Goal: Task Accomplishment & Management: Use online tool/utility

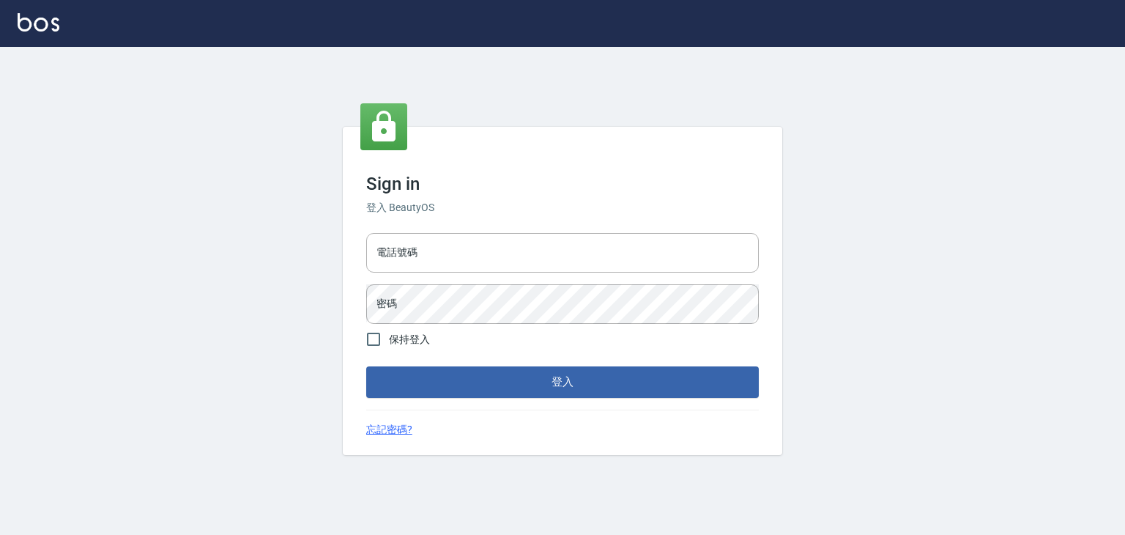
type input "6430581"
click at [26, 29] on img at bounding box center [39, 22] width 42 height 18
type input "6430581"
click at [390, 361] on form "電話號碼 [PHONE_NUMBER] 電話號碼 密碼 密碼 保持登入 登入" at bounding box center [562, 312] width 393 height 170
click at [388, 338] on input "保持登入" at bounding box center [373, 339] width 31 height 31
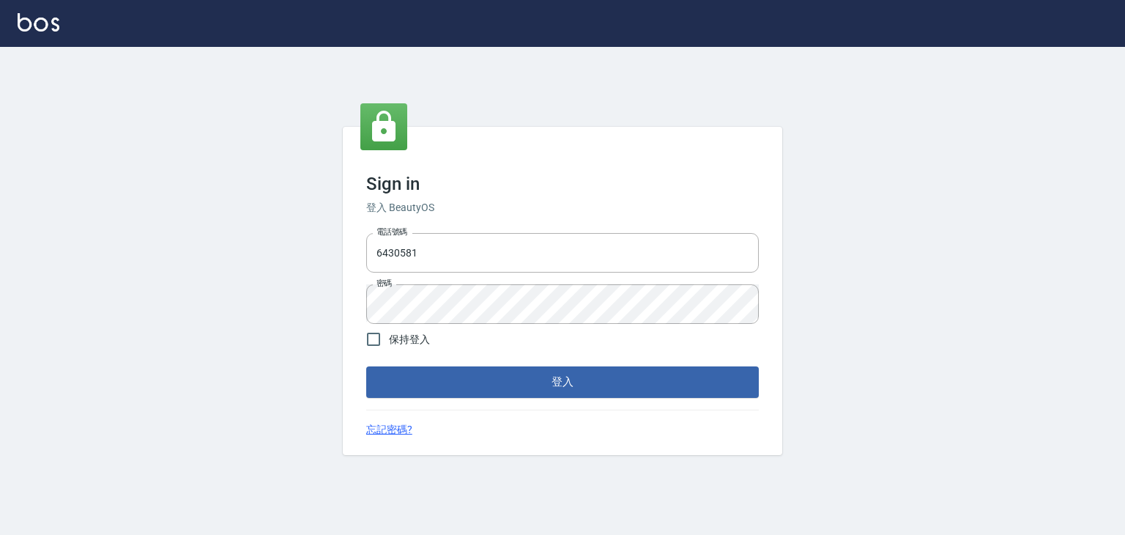
checkbox input "true"
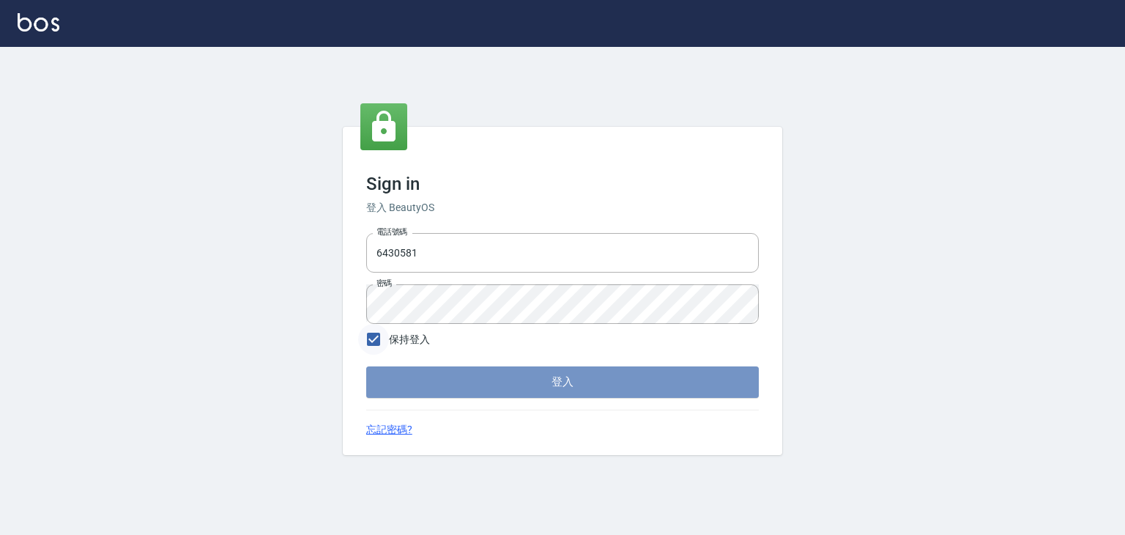
drag, startPoint x: 402, startPoint y: 382, endPoint x: 363, endPoint y: 328, distance: 66.7
click at [402, 382] on button "登入" at bounding box center [562, 381] width 393 height 31
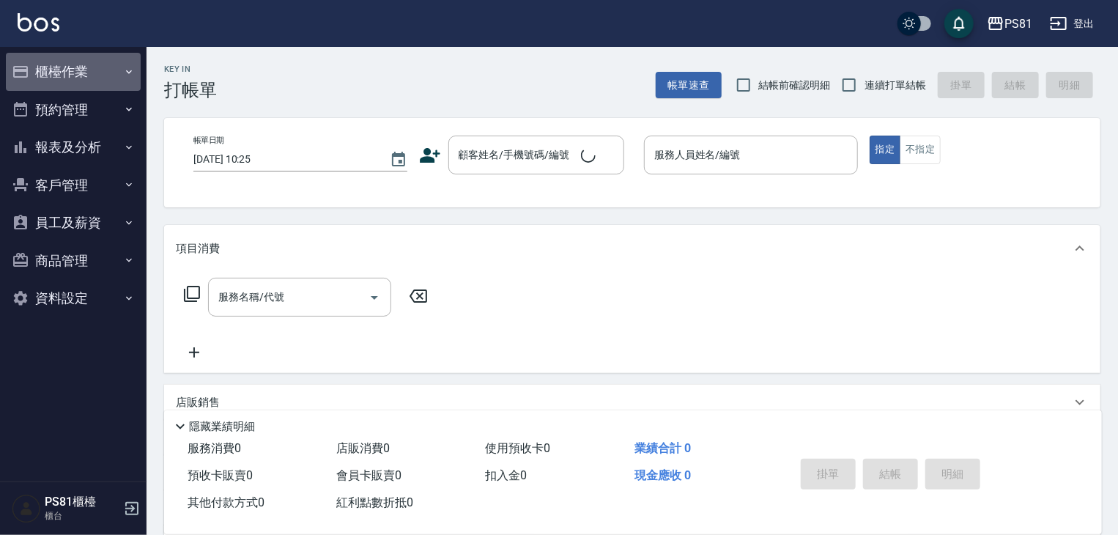
click at [93, 81] on button "櫃檯作業" at bounding box center [73, 72] width 135 height 38
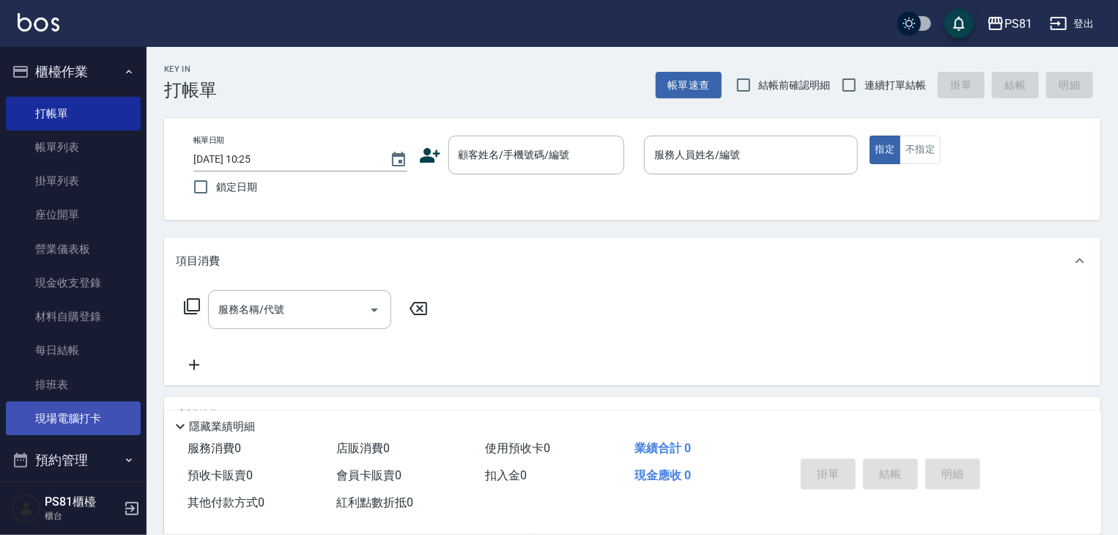
click at [97, 415] on link "現場電腦打卡" at bounding box center [73, 419] width 135 height 34
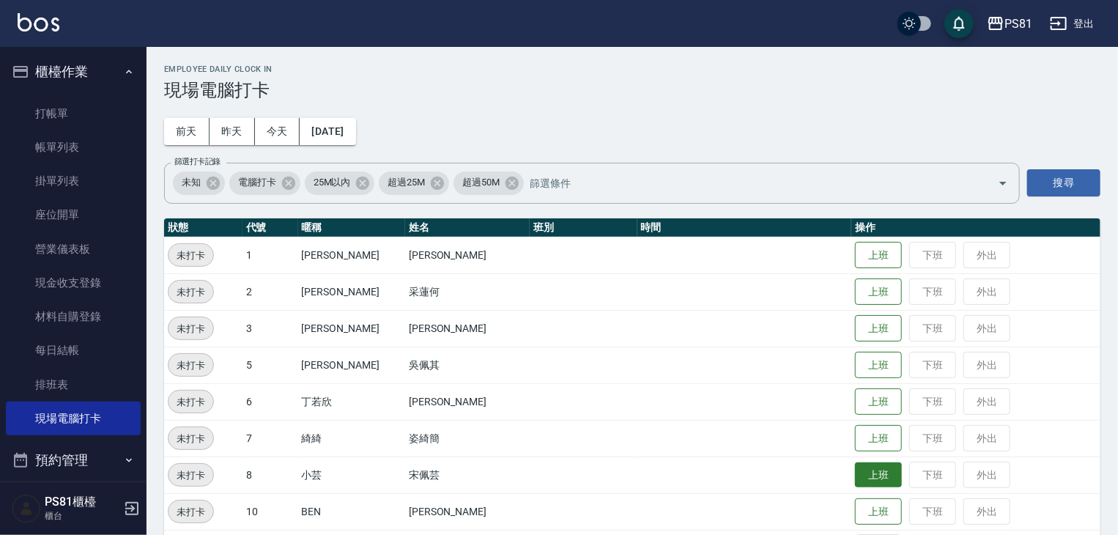
click at [881, 470] on button "上班" at bounding box center [878, 475] width 47 height 26
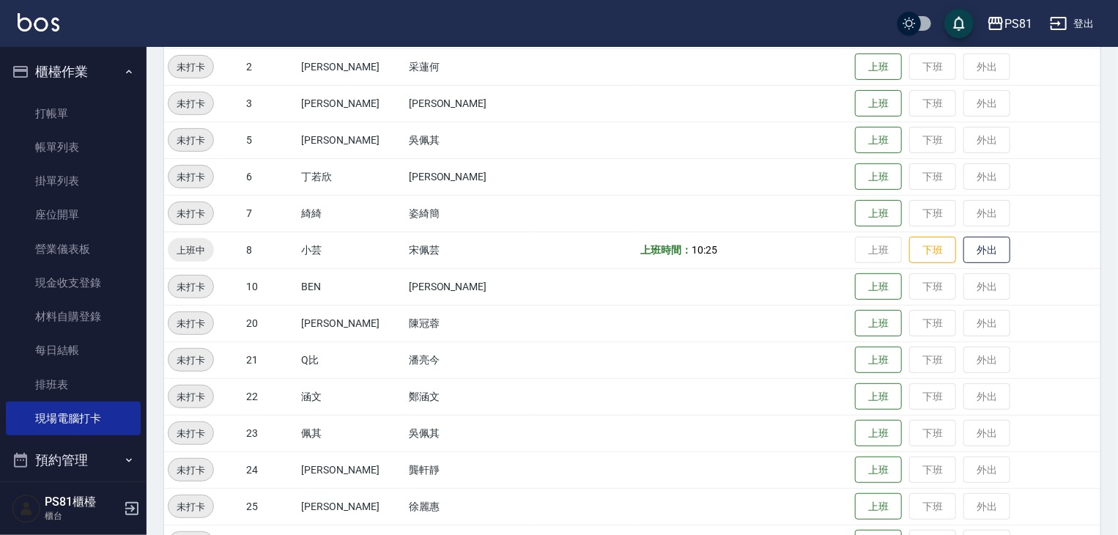
scroll to position [293, 0]
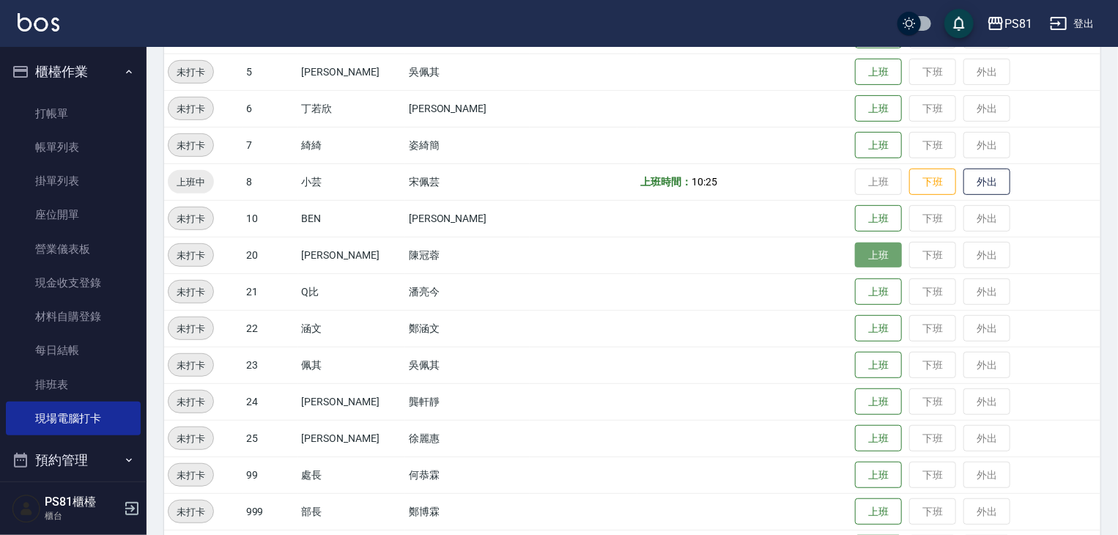
click at [857, 253] on button "上班" at bounding box center [878, 256] width 47 height 26
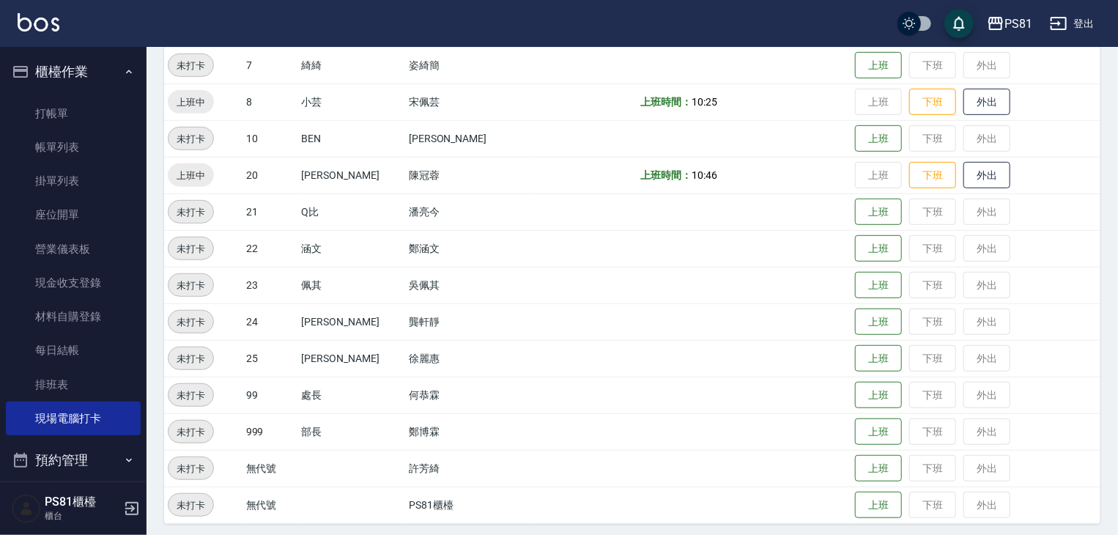
scroll to position [379, 0]
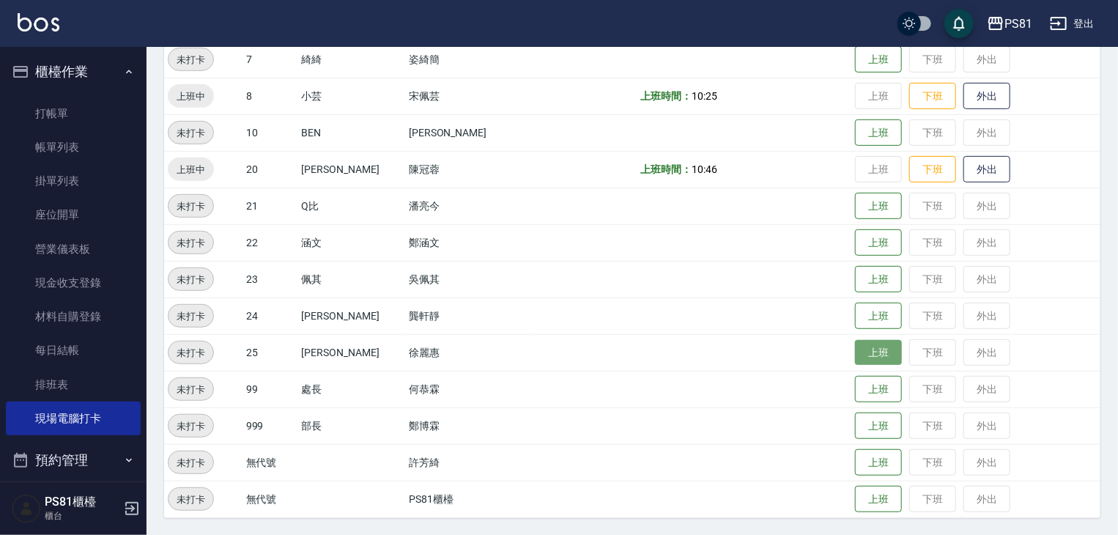
click at [855, 358] on button "上班" at bounding box center [878, 353] width 47 height 26
drag, startPoint x: 582, startPoint y: 388, endPoint x: 1082, endPoint y: 506, distance: 514.3
click at [1032, 534] on html "PS81 登出 櫃檯作業 打帳單 帳單列表 掛單列表 座位開單 營業儀表板 現金收支登錄 材料自購登錄 每日結帳 排班表 現場電腦打卡 預約管理 預約管理 單…" at bounding box center [559, 78] width 1118 height 914
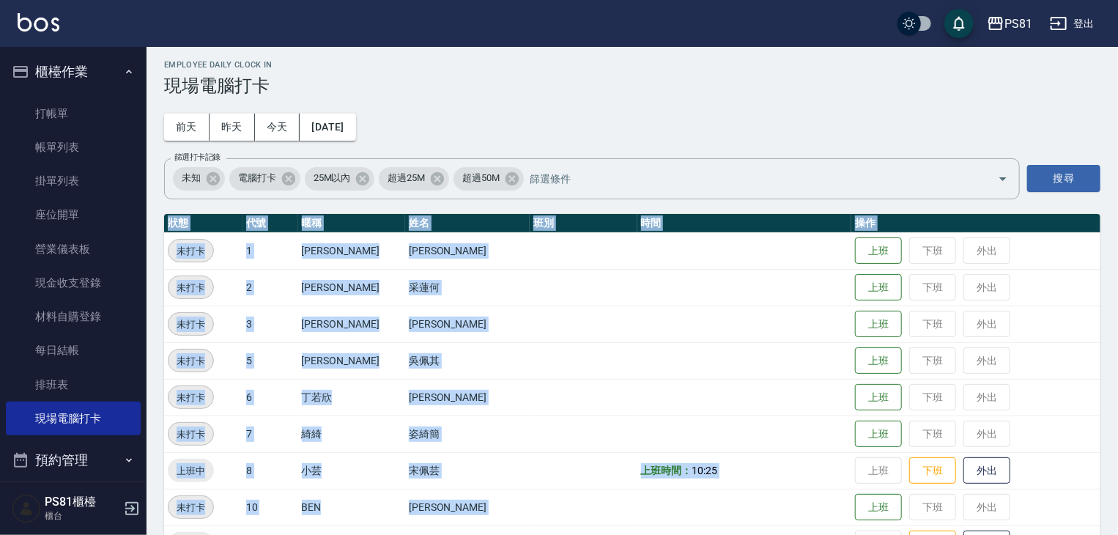
scroll to position [0, 0]
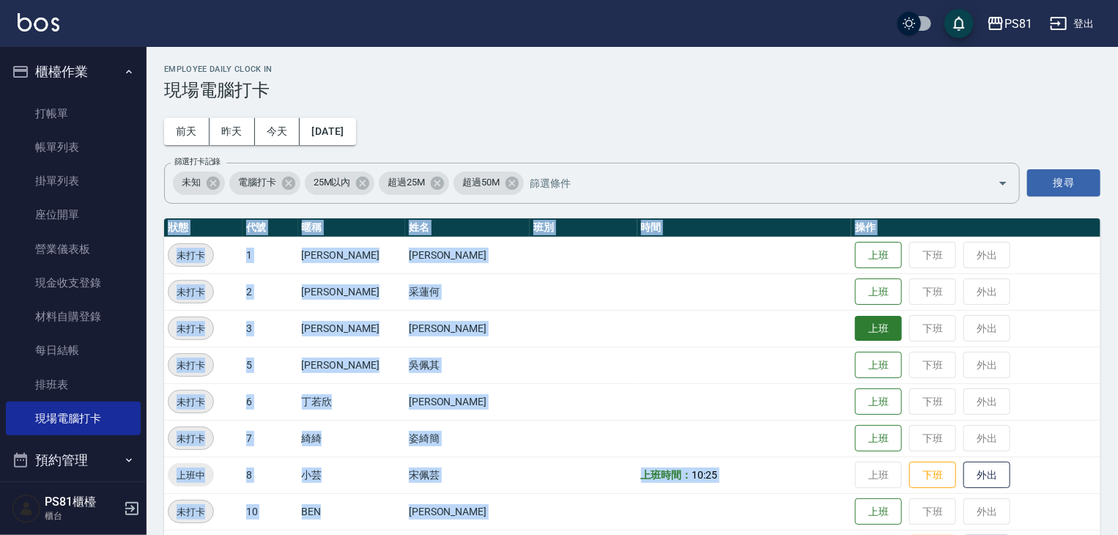
click at [868, 330] on button "上班" at bounding box center [878, 329] width 47 height 26
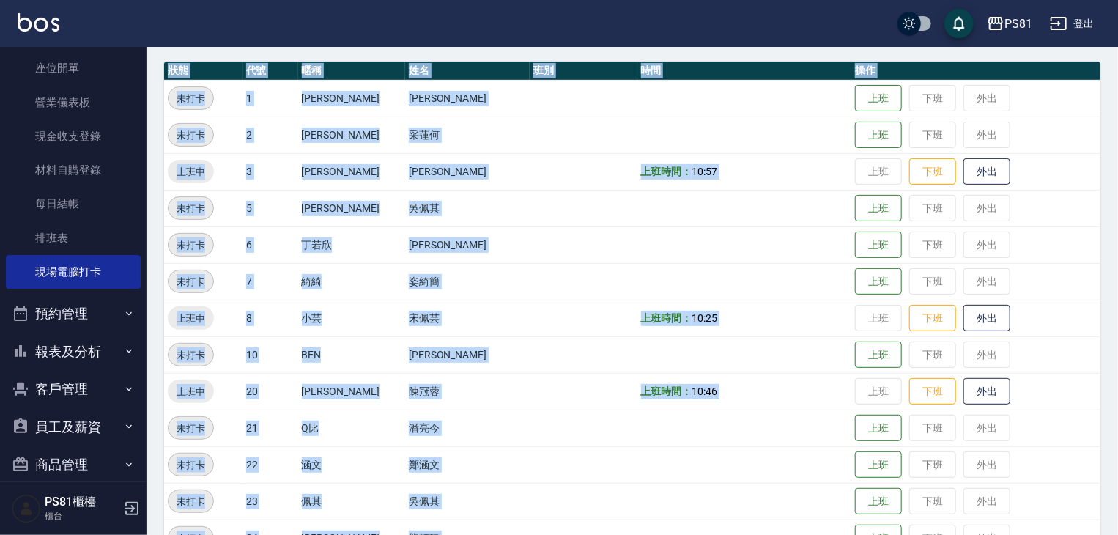
scroll to position [220, 0]
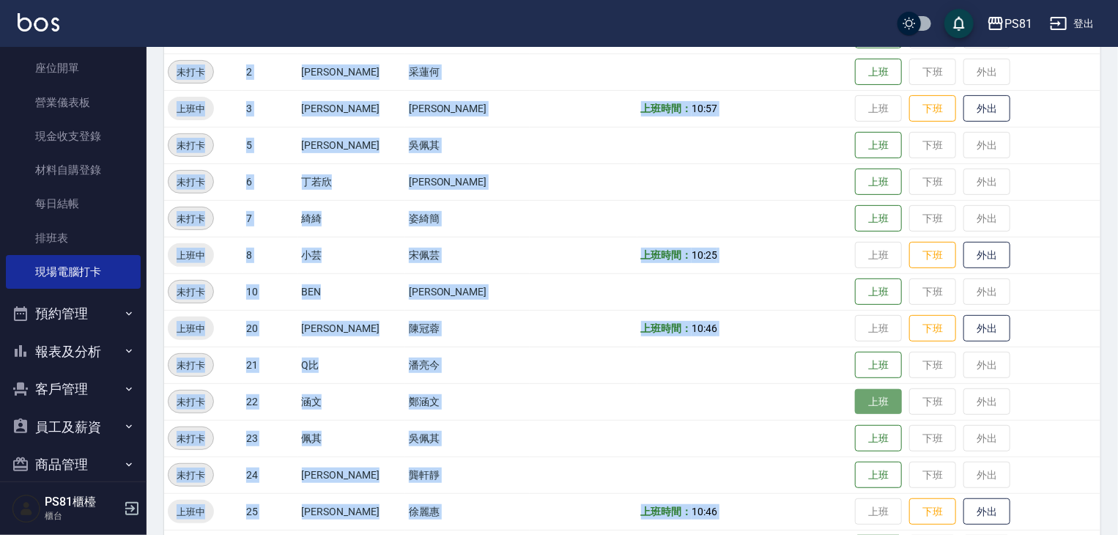
click at [855, 404] on button "上班" at bounding box center [878, 402] width 47 height 26
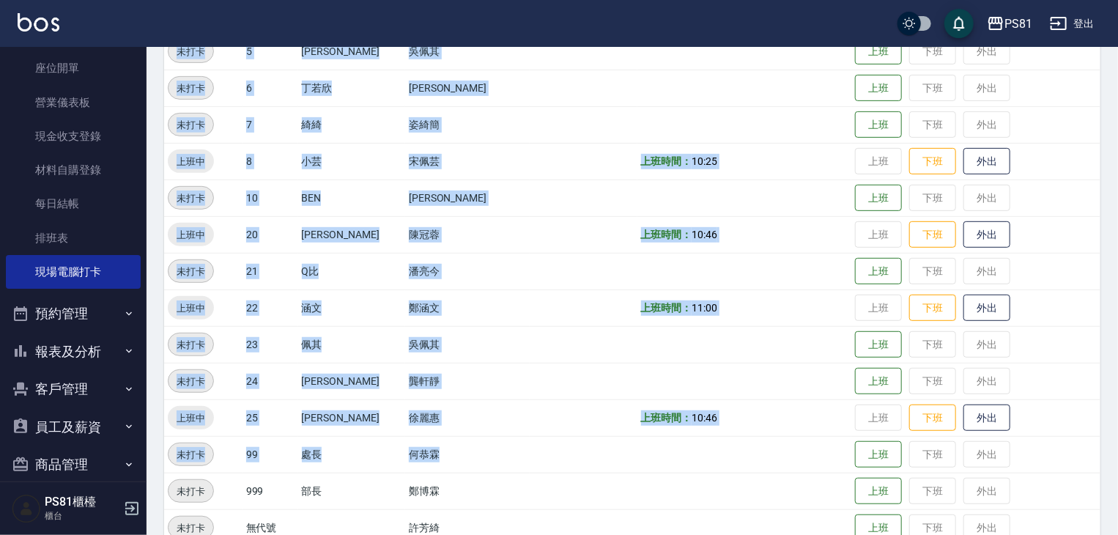
scroll to position [379, 0]
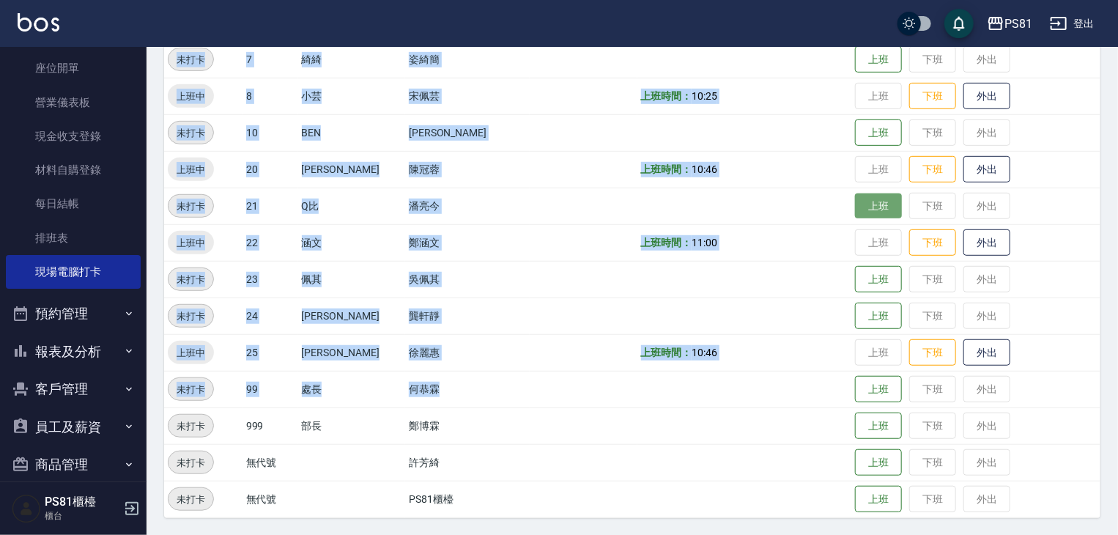
click at [867, 202] on button "上班" at bounding box center [878, 206] width 47 height 26
click at [868, 203] on button "上班" at bounding box center [878, 206] width 47 height 26
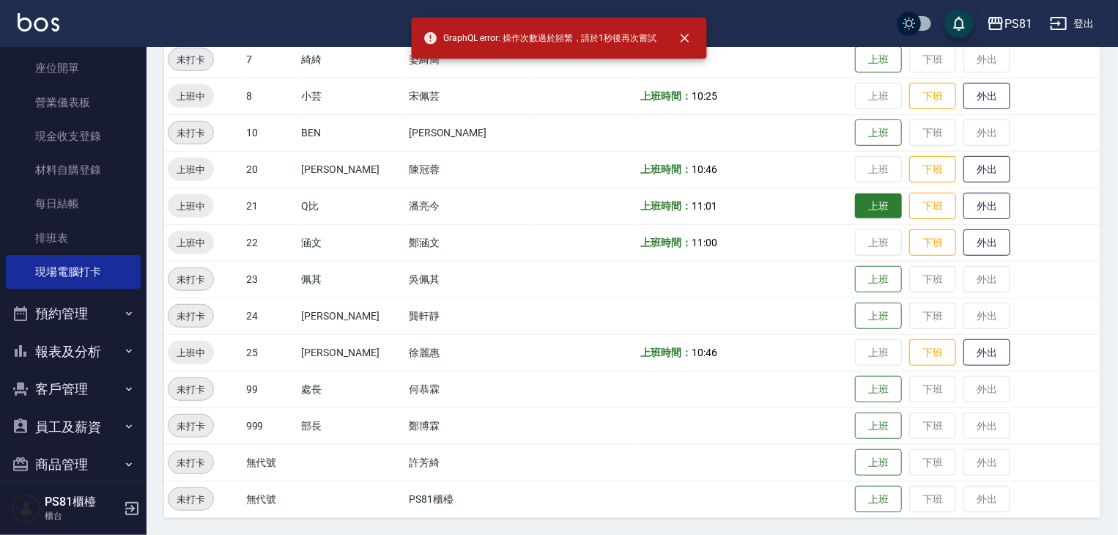
click at [868, 203] on td "上班 下班 外出" at bounding box center [975, 206] width 249 height 37
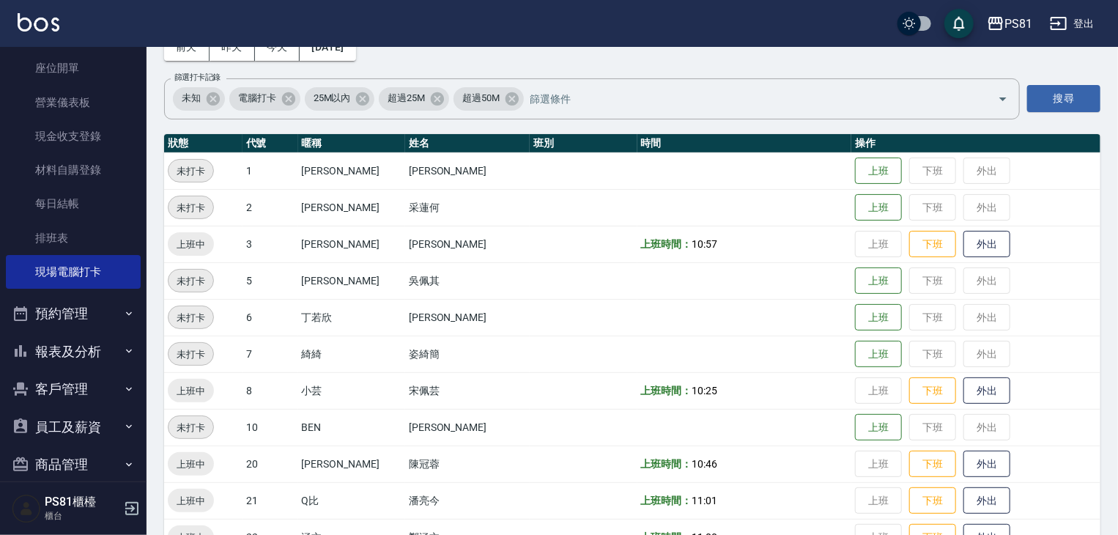
scroll to position [0, 0]
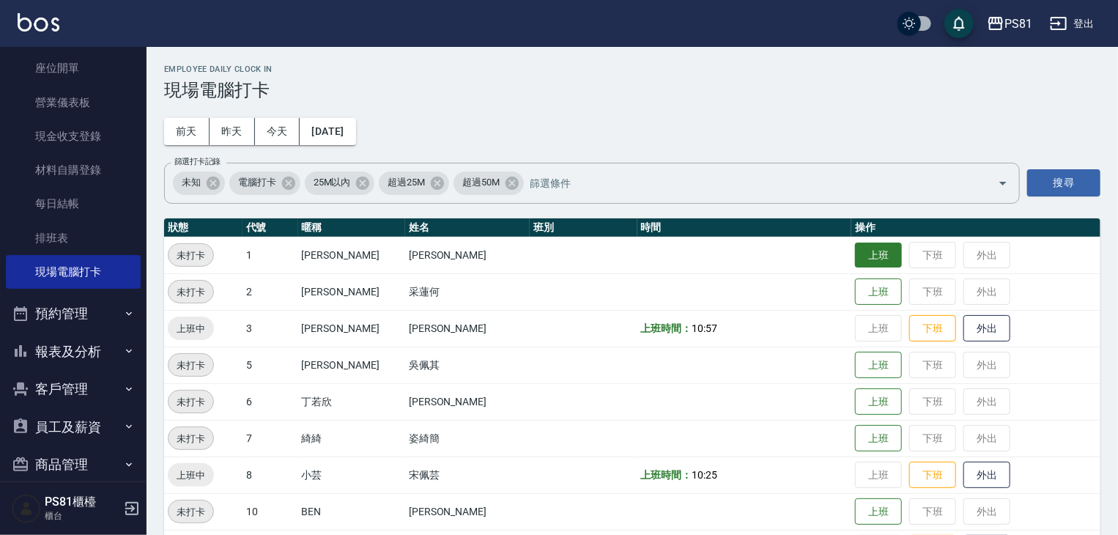
click at [855, 251] on button "上班" at bounding box center [878, 256] width 47 height 26
